Goal: Task Accomplishment & Management: Use online tool/utility

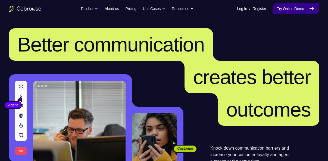
drag, startPoint x: 0, startPoint y: 0, endPoint x: 280, endPoint y: 7, distance: 280.3
click at [280, 7] on link "Try Online Demo" at bounding box center [295, 8] width 47 height 11
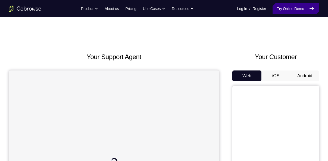
click at [285, 11] on link "Try Online Demo" at bounding box center [295, 8] width 47 height 11
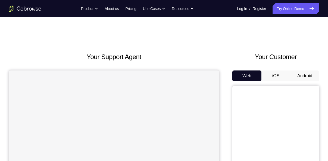
click at [310, 76] on button "Android" at bounding box center [304, 76] width 29 height 11
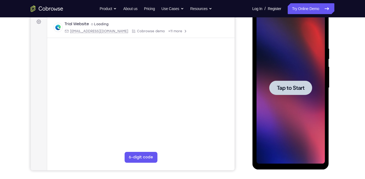
click at [289, 79] on div at bounding box center [291, 88] width 68 height 152
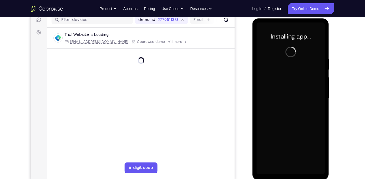
scroll to position [71, 0]
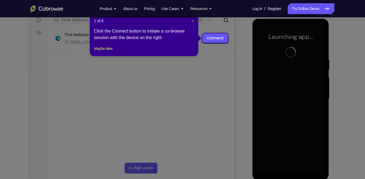
click at [192, 21] on span "×" at bounding box center [193, 21] width 2 height 4
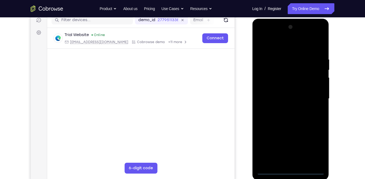
click at [291, 161] on div at bounding box center [291, 99] width 68 height 152
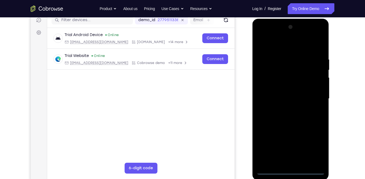
click at [312, 148] on div at bounding box center [291, 99] width 68 height 152
click at [286, 49] on div at bounding box center [291, 99] width 68 height 152
click at [315, 97] on div at bounding box center [291, 99] width 68 height 152
click at [284, 158] on div at bounding box center [291, 99] width 68 height 152
click at [285, 110] on div at bounding box center [291, 99] width 68 height 152
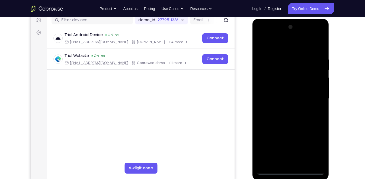
click at [291, 96] on div at bounding box center [291, 99] width 68 height 152
click at [292, 106] on div at bounding box center [291, 99] width 68 height 152
click at [277, 71] on div at bounding box center [291, 99] width 68 height 152
click at [291, 120] on div at bounding box center [291, 99] width 68 height 152
click at [287, 116] on div at bounding box center [291, 99] width 68 height 152
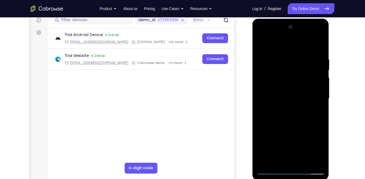
click at [293, 118] on div at bounding box center [291, 99] width 68 height 152
click at [293, 117] on div at bounding box center [291, 99] width 68 height 152
click at [283, 116] on div at bounding box center [291, 99] width 68 height 152
click at [289, 117] on div at bounding box center [291, 99] width 68 height 152
click at [288, 116] on div at bounding box center [291, 99] width 68 height 152
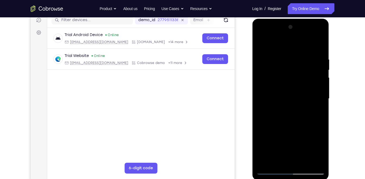
click at [295, 119] on div at bounding box center [291, 99] width 68 height 152
click at [280, 93] on div at bounding box center [291, 99] width 68 height 152
click at [290, 152] on div at bounding box center [291, 99] width 68 height 152
click at [289, 95] on div at bounding box center [291, 99] width 68 height 152
click at [292, 93] on div at bounding box center [291, 99] width 68 height 152
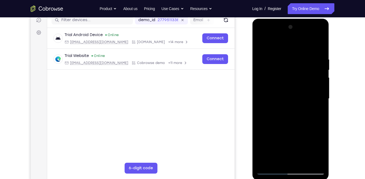
click at [288, 99] on div at bounding box center [291, 99] width 68 height 152
click at [293, 113] on div at bounding box center [291, 99] width 68 height 152
click at [290, 78] on div at bounding box center [291, 99] width 68 height 152
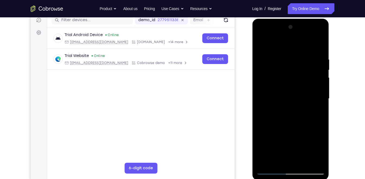
click at [290, 78] on div at bounding box center [291, 99] width 68 height 152
click at [286, 88] on div at bounding box center [291, 99] width 68 height 152
click at [289, 100] on div at bounding box center [291, 99] width 68 height 152
click at [291, 118] on div at bounding box center [291, 99] width 68 height 152
drag, startPoint x: 292, startPoint y: 43, endPoint x: 291, endPoint y: 16, distance: 26.9
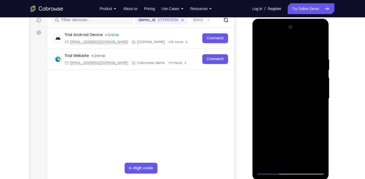
click at [291, 19] on html "Online web based iOS Simulators and Android Emulators. Run iPhone, iPad, Mobile…" at bounding box center [290, 100] width 77 height 163
click at [295, 161] on div at bounding box center [291, 99] width 68 height 152
click at [294, 82] on div at bounding box center [291, 99] width 68 height 152
click at [287, 73] on div at bounding box center [291, 99] width 68 height 152
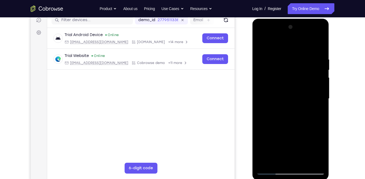
click at [281, 73] on div at bounding box center [291, 99] width 68 height 152
click at [260, 43] on div at bounding box center [291, 99] width 68 height 152
click at [301, 123] on div at bounding box center [291, 99] width 68 height 152
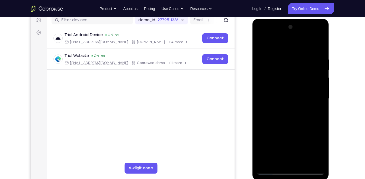
click at [304, 161] on div at bounding box center [291, 99] width 68 height 152
click at [290, 127] on div at bounding box center [291, 99] width 68 height 152
click at [284, 118] on div at bounding box center [291, 99] width 68 height 152
click at [279, 103] on div at bounding box center [291, 99] width 68 height 152
click at [293, 103] on div at bounding box center [291, 99] width 68 height 152
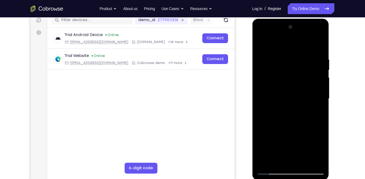
click at [277, 97] on div at bounding box center [291, 99] width 68 height 152
click at [288, 124] on div at bounding box center [291, 99] width 68 height 152
click at [315, 124] on div at bounding box center [291, 99] width 68 height 152
click at [279, 161] on div at bounding box center [291, 99] width 68 height 152
click at [306, 128] on div at bounding box center [291, 99] width 68 height 152
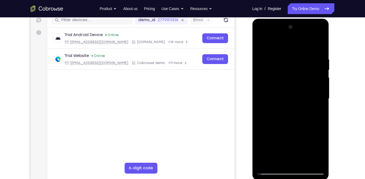
click at [306, 67] on div at bounding box center [291, 99] width 68 height 152
click at [289, 115] on div at bounding box center [291, 99] width 68 height 152
click at [301, 114] on div at bounding box center [291, 99] width 68 height 152
click at [277, 161] on div at bounding box center [291, 99] width 68 height 152
click at [318, 106] on div at bounding box center [291, 99] width 68 height 152
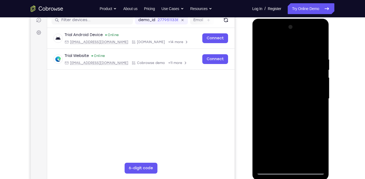
click at [304, 62] on div at bounding box center [291, 99] width 68 height 152
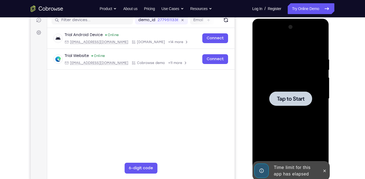
click at [280, 80] on div at bounding box center [291, 99] width 68 height 152
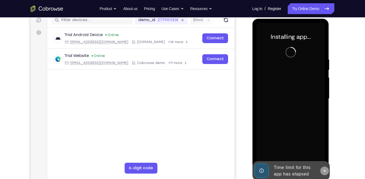
click at [327, 161] on icon at bounding box center [325, 171] width 4 height 4
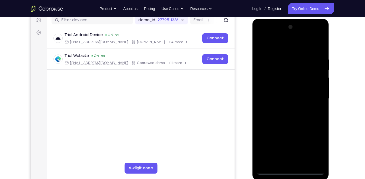
click at [291, 161] on div at bounding box center [291, 99] width 68 height 152
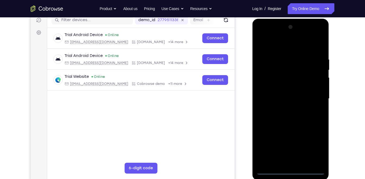
click at [316, 144] on div at bounding box center [291, 99] width 68 height 152
click at [286, 47] on div at bounding box center [291, 99] width 68 height 152
click at [315, 95] on div at bounding box center [291, 99] width 68 height 152
click at [286, 108] on div at bounding box center [291, 99] width 68 height 152
click at [278, 95] on div at bounding box center [291, 99] width 68 height 152
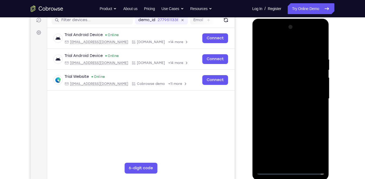
click at [287, 88] on div at bounding box center [291, 99] width 68 height 152
click at [291, 106] on div at bounding box center [291, 99] width 68 height 152
click at [291, 71] on div at bounding box center [291, 99] width 68 height 152
click at [295, 117] on div at bounding box center [291, 99] width 68 height 152
click at [294, 94] on div at bounding box center [291, 99] width 68 height 152
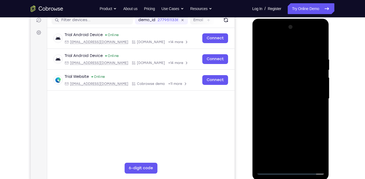
click at [291, 96] on div at bounding box center [291, 99] width 68 height 152
click at [285, 93] on div at bounding box center [291, 99] width 68 height 152
click at [291, 104] on div at bounding box center [291, 99] width 68 height 152
drag, startPoint x: 275, startPoint y: 49, endPoint x: 273, endPoint y: 33, distance: 16.1
click at [273, 33] on div at bounding box center [291, 99] width 68 height 152
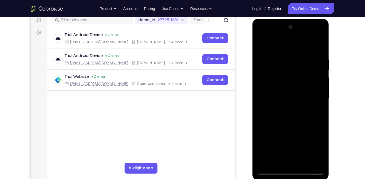
click at [272, 161] on div at bounding box center [291, 99] width 68 height 152
click at [261, 48] on div at bounding box center [291, 99] width 68 height 152
click at [288, 124] on div at bounding box center [291, 99] width 68 height 152
click at [293, 131] on div at bounding box center [291, 99] width 68 height 152
click at [292, 101] on div at bounding box center [291, 99] width 68 height 152
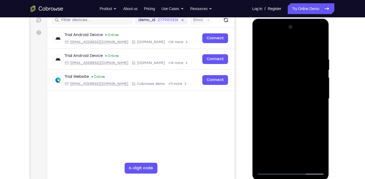
click at [263, 47] on div at bounding box center [291, 99] width 68 height 152
click at [260, 47] on div at bounding box center [291, 99] width 68 height 152
click at [271, 161] on div at bounding box center [291, 99] width 68 height 152
click at [282, 74] on div at bounding box center [291, 99] width 68 height 152
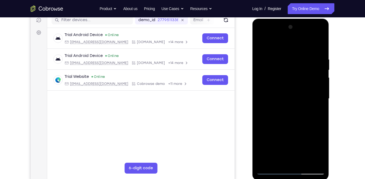
click at [292, 118] on div at bounding box center [291, 99] width 68 height 152
click at [291, 73] on div at bounding box center [291, 99] width 68 height 152
click at [295, 118] on div at bounding box center [291, 99] width 68 height 152
click at [292, 93] on div at bounding box center [291, 99] width 68 height 152
click at [280, 99] on div at bounding box center [291, 99] width 68 height 152
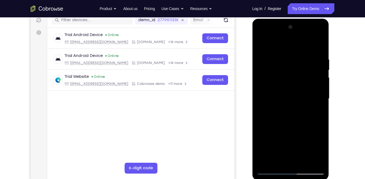
click at [285, 95] on div at bounding box center [291, 99] width 68 height 152
click at [291, 93] on div at bounding box center [291, 99] width 68 height 152
click at [291, 103] on div at bounding box center [291, 99] width 68 height 152
drag, startPoint x: 282, startPoint y: 47, endPoint x: 282, endPoint y: 22, distance: 24.7
click at [282, 22] on div at bounding box center [290, 100] width 77 height 162
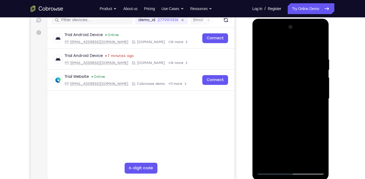
click at [287, 112] on div at bounding box center [291, 99] width 68 height 152
click at [286, 104] on div at bounding box center [291, 99] width 68 height 152
click at [298, 122] on div at bounding box center [291, 99] width 68 height 152
click at [292, 111] on div at bounding box center [291, 99] width 68 height 152
click at [288, 112] on div at bounding box center [291, 99] width 68 height 152
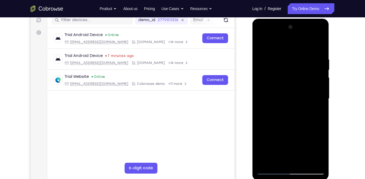
click at [285, 105] on div at bounding box center [291, 99] width 68 height 152
click at [292, 123] on div at bounding box center [291, 99] width 68 height 152
click at [260, 47] on div at bounding box center [291, 99] width 68 height 152
click at [271, 161] on div at bounding box center [291, 99] width 68 height 152
click at [272, 161] on div at bounding box center [291, 99] width 68 height 152
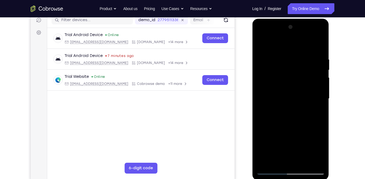
click at [272, 161] on div at bounding box center [291, 99] width 68 height 152
click at [267, 81] on div at bounding box center [291, 99] width 68 height 152
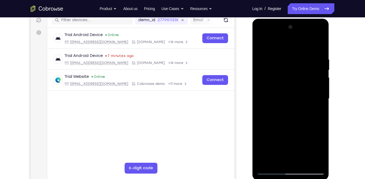
click at [287, 107] on div at bounding box center [291, 99] width 68 height 152
click at [289, 94] on div at bounding box center [291, 99] width 68 height 152
click at [289, 89] on div at bounding box center [291, 99] width 68 height 152
click at [297, 98] on div at bounding box center [291, 99] width 68 height 152
click at [304, 116] on div at bounding box center [291, 99] width 68 height 152
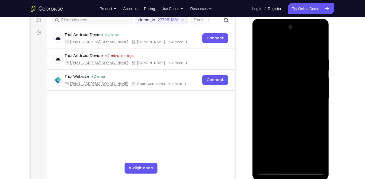
click at [293, 114] on div at bounding box center [291, 99] width 68 height 152
click at [293, 113] on div at bounding box center [291, 99] width 68 height 152
click at [299, 115] on div at bounding box center [291, 99] width 68 height 152
click at [289, 115] on div at bounding box center [291, 99] width 68 height 152
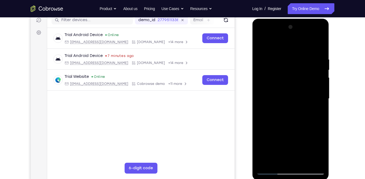
click at [289, 115] on div at bounding box center [291, 99] width 68 height 152
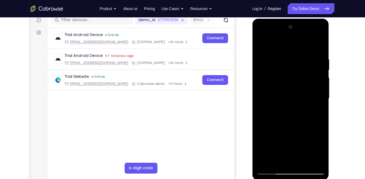
click at [289, 115] on div at bounding box center [291, 99] width 68 height 152
click at [272, 161] on div at bounding box center [291, 99] width 68 height 152
click at [53, 10] on icon "Go to the home page" at bounding box center [47, 8] width 33 height 7
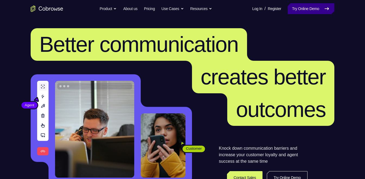
click at [302, 14] on link "Try Online Demo" at bounding box center [311, 8] width 47 height 11
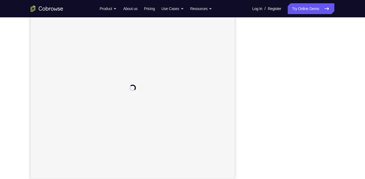
scroll to position [74, 0]
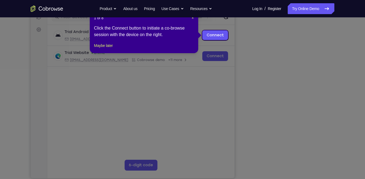
click at [313, 143] on icon at bounding box center [185, 89] width 370 height 179
click at [192, 19] on span "×" at bounding box center [193, 18] width 2 height 4
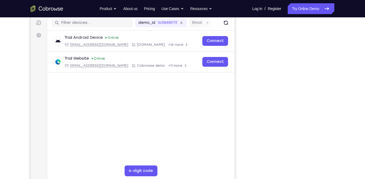
scroll to position [69, 0]
